Goal: Communication & Community: Answer question/provide support

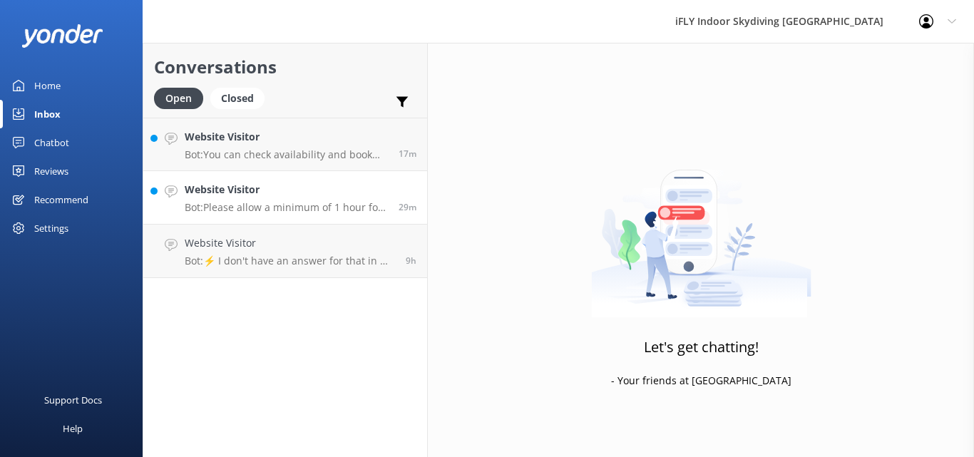
click at [315, 215] on link "Website Visitor Bot: Please allow a minimum of 1 hour for your iFLY experience,…" at bounding box center [285, 197] width 284 height 53
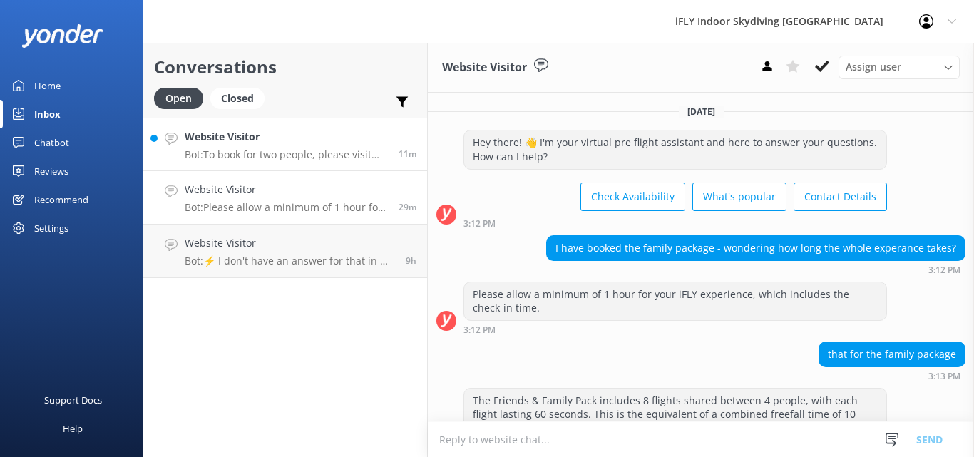
click at [284, 156] on p "Bot: To book for two people, please visit [URL][DOMAIN_NAME] to check availabil…" at bounding box center [286, 154] width 203 height 13
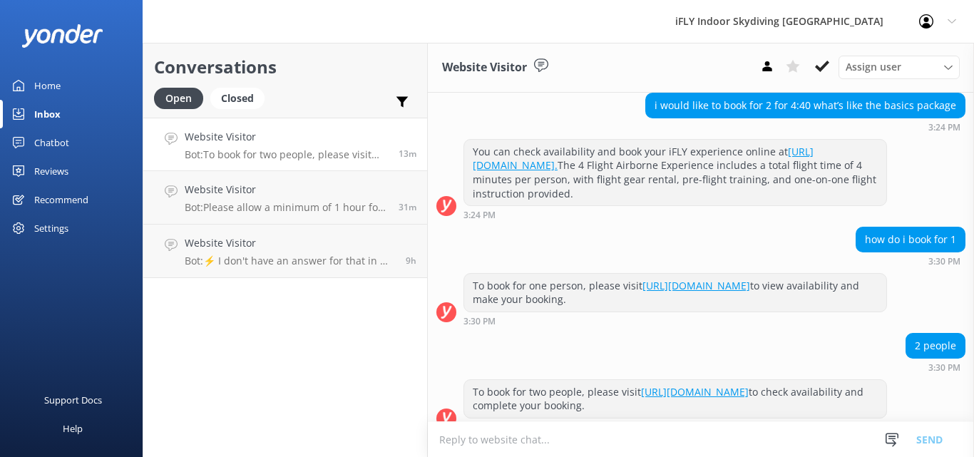
scroll to position [188, 0]
